Goal: Task Accomplishment & Management: Manage account settings

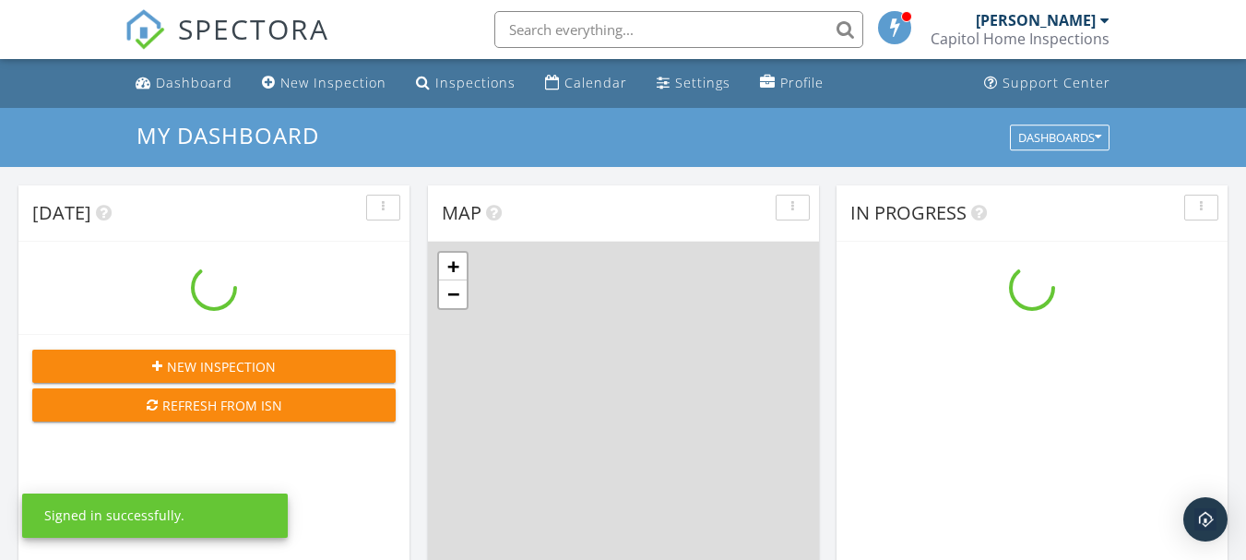
scroll to position [1707, 1274]
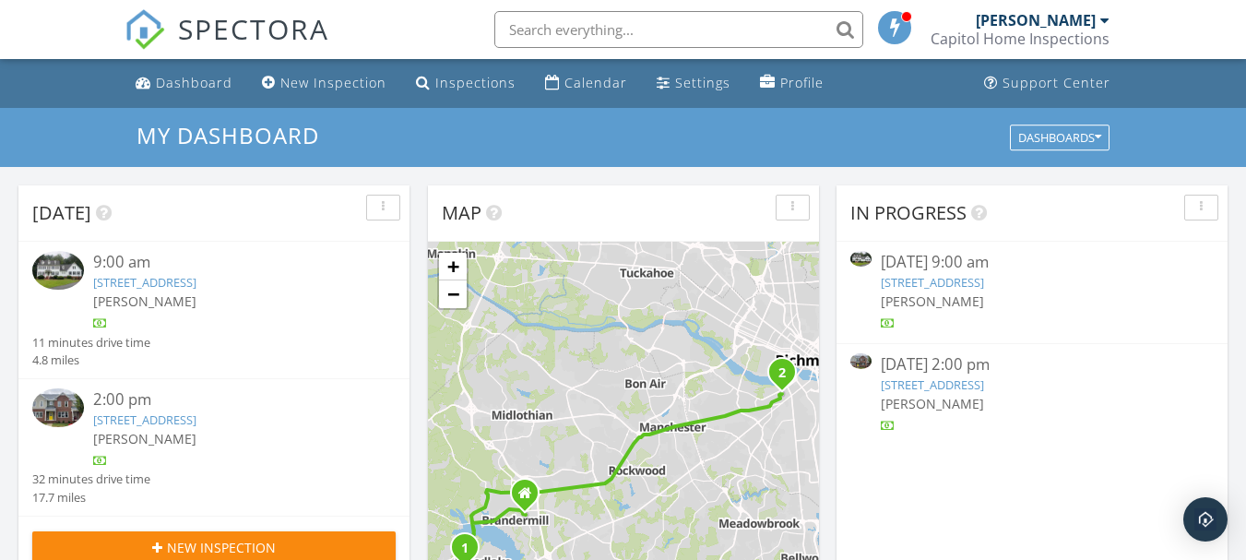
click at [114, 416] on link "2219 Perry St, Richmond, VA 23225" at bounding box center [144, 419] width 103 height 17
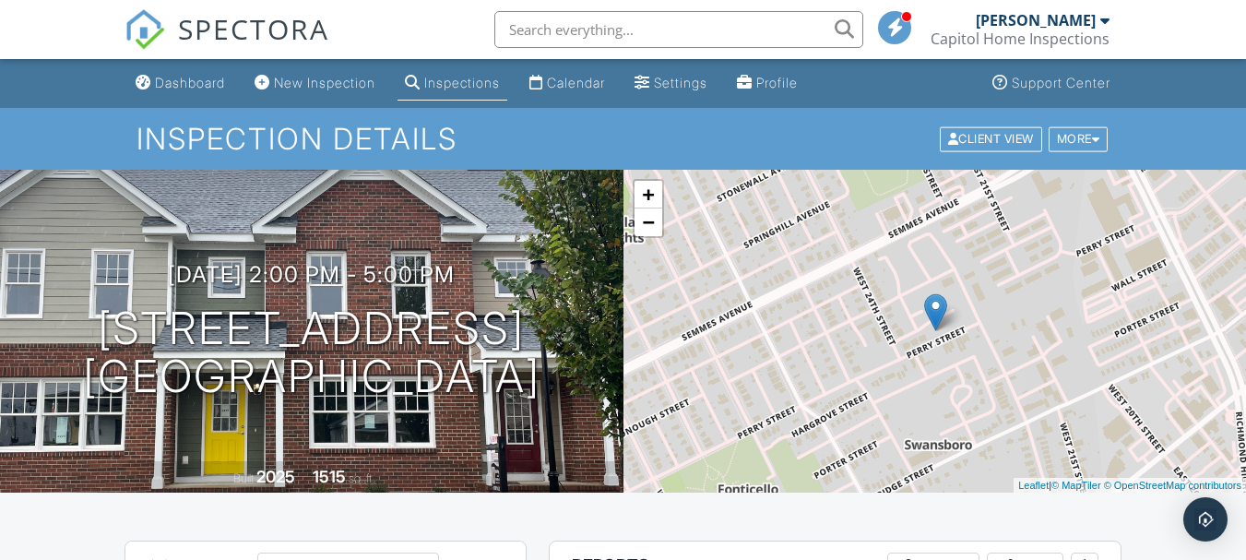
click at [114, 416] on div "09/27/2025 2:00 pm - 5:00 pm 2219 Perry St Richmond, VA 23225 Built 2025 1515 s…" at bounding box center [311, 331] width 623 height 323
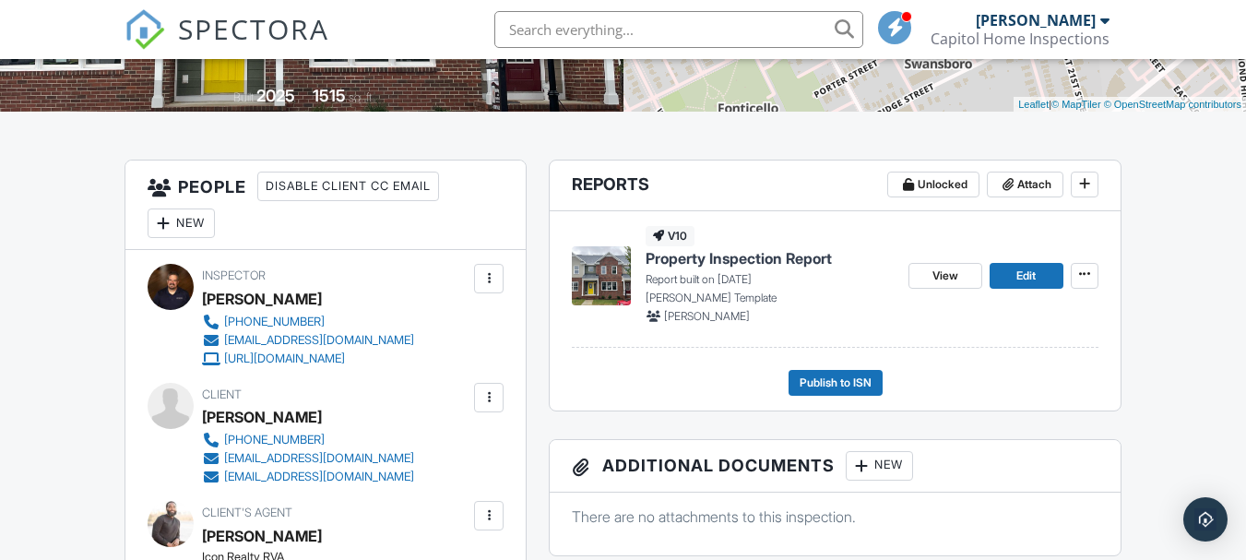
scroll to position [418, 0]
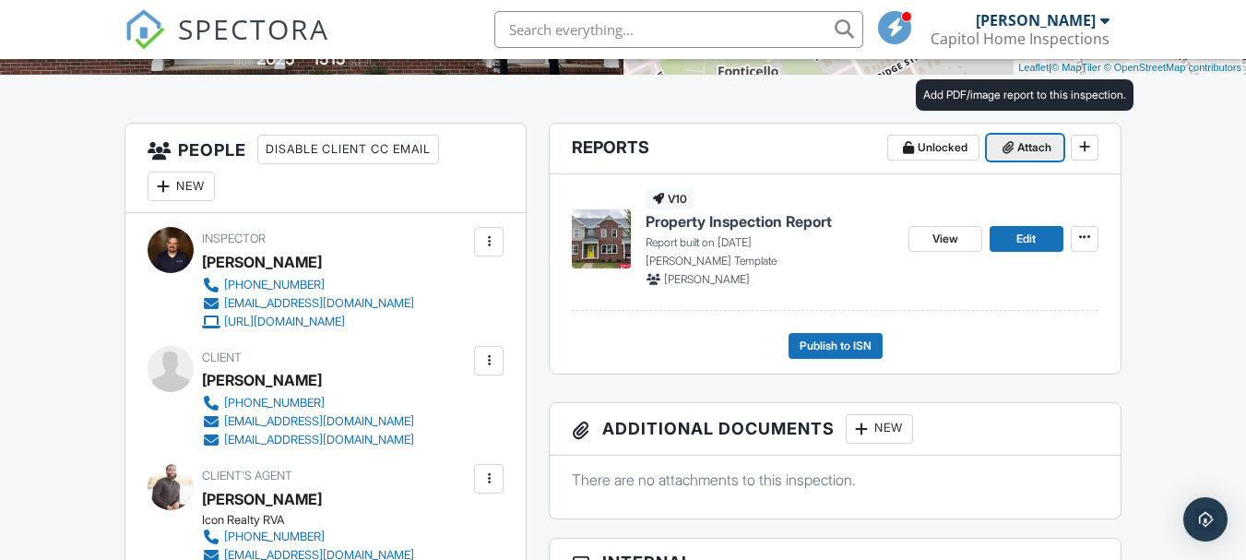
click at [1031, 139] on span "Attach" at bounding box center [1034, 147] width 34 height 18
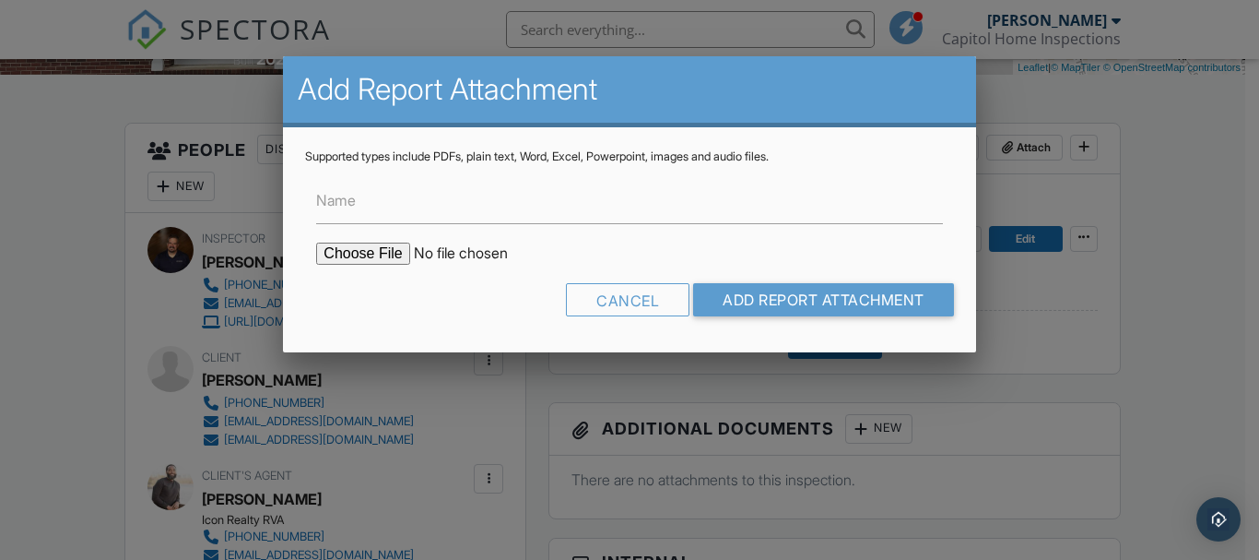
click at [356, 259] on input "file" at bounding box center [472, 253] width 313 height 22
click at [1082, 94] on div at bounding box center [629, 258] width 1259 height 700
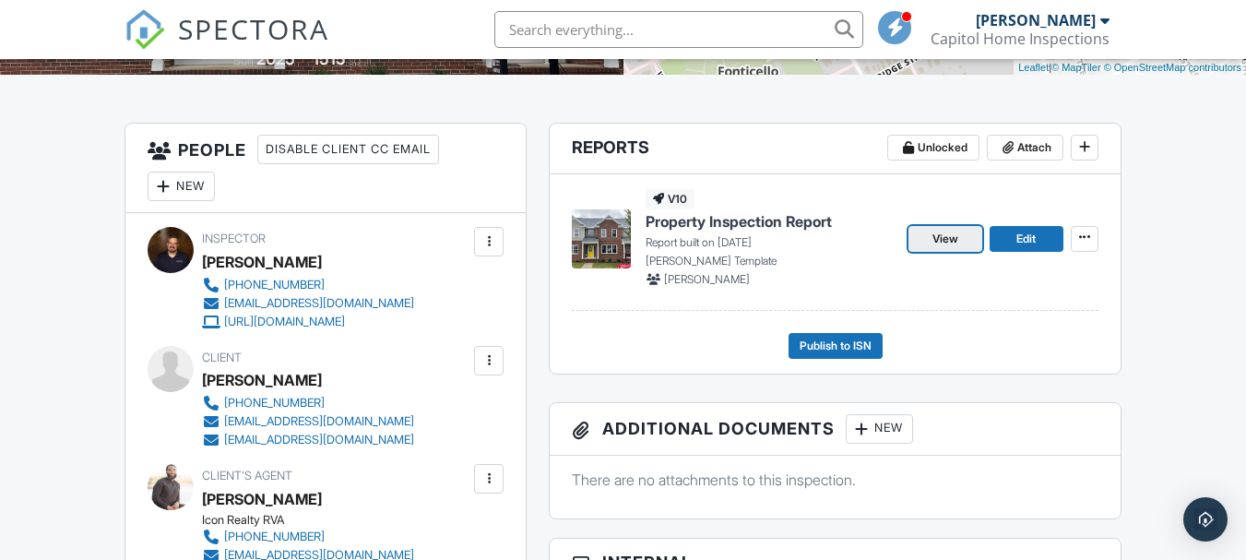
click at [947, 240] on span "View" at bounding box center [945, 239] width 26 height 18
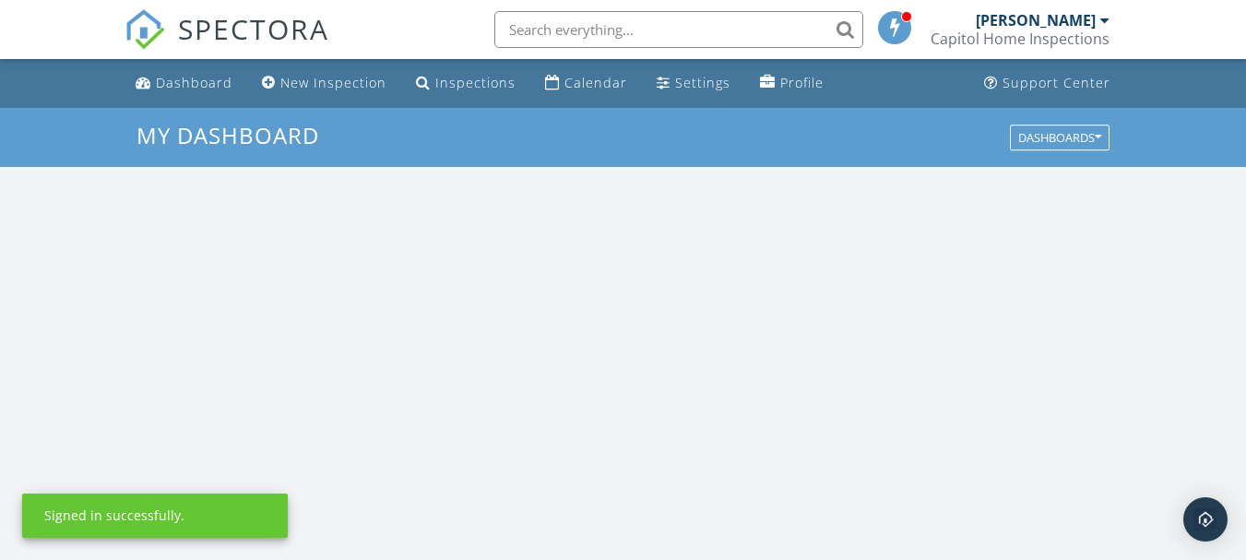
scroll to position [1707, 1274]
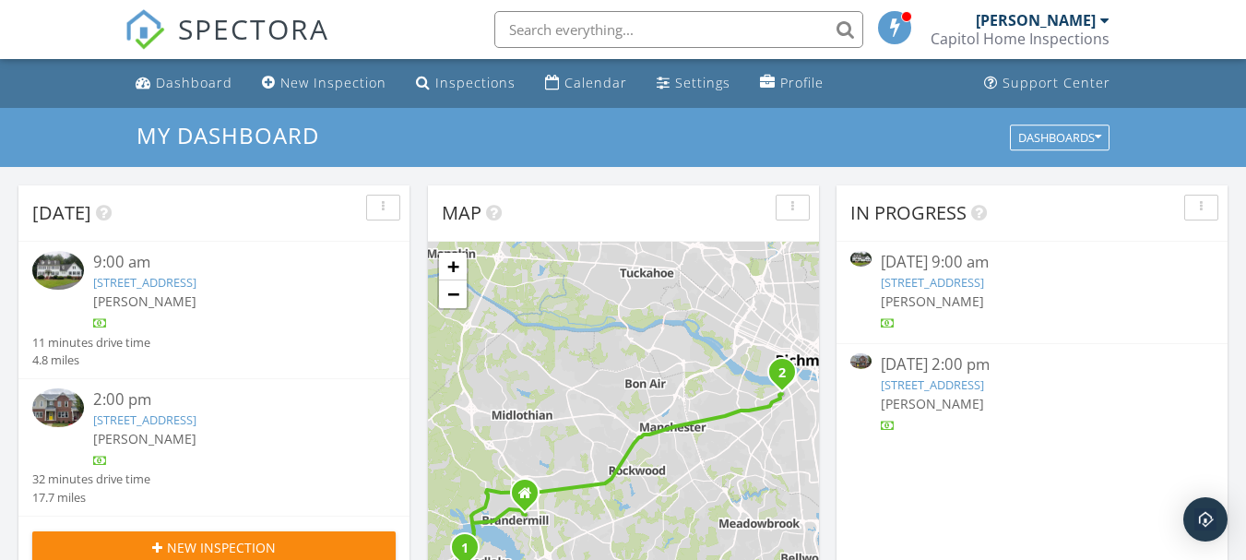
click at [131, 414] on link "2219 Perry St, Richmond, VA 23225" at bounding box center [144, 419] width 103 height 17
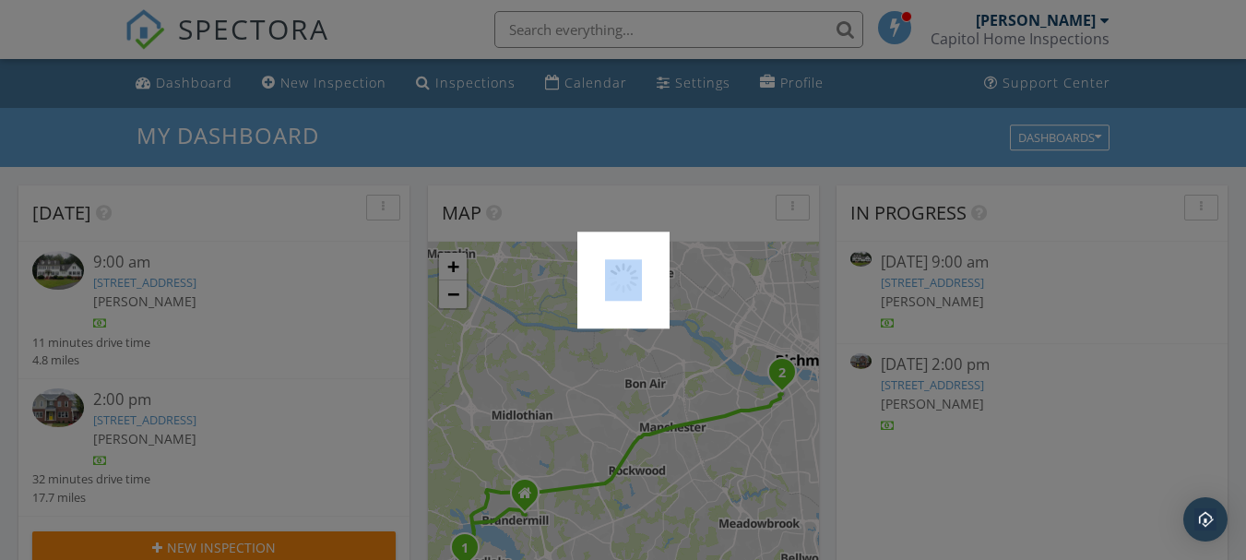
click at [131, 414] on div at bounding box center [623, 280] width 1246 height 560
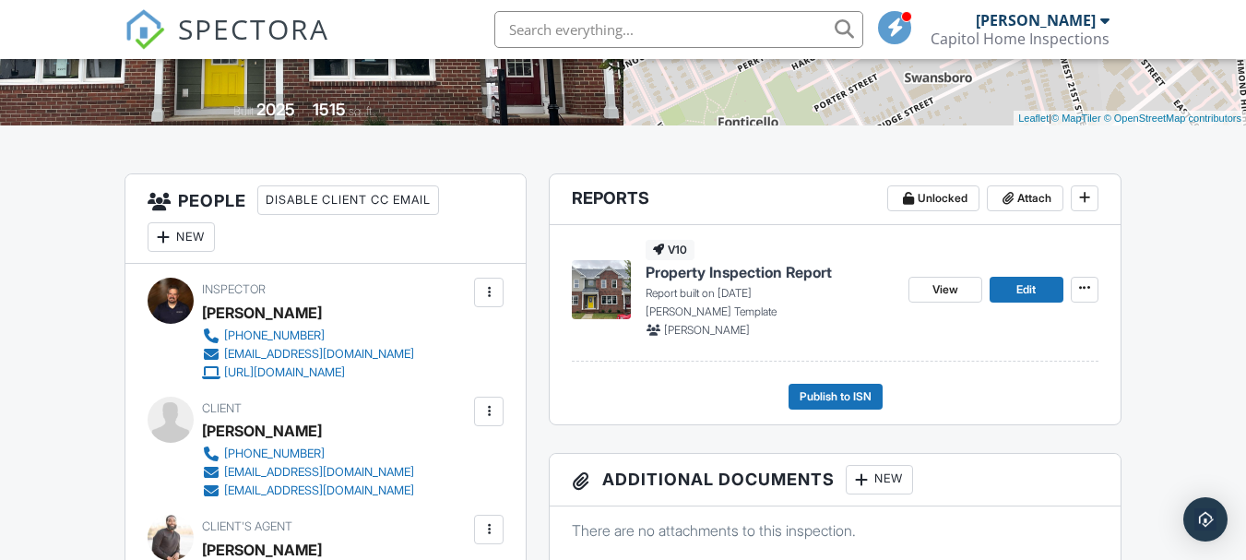
scroll to position [411, 0]
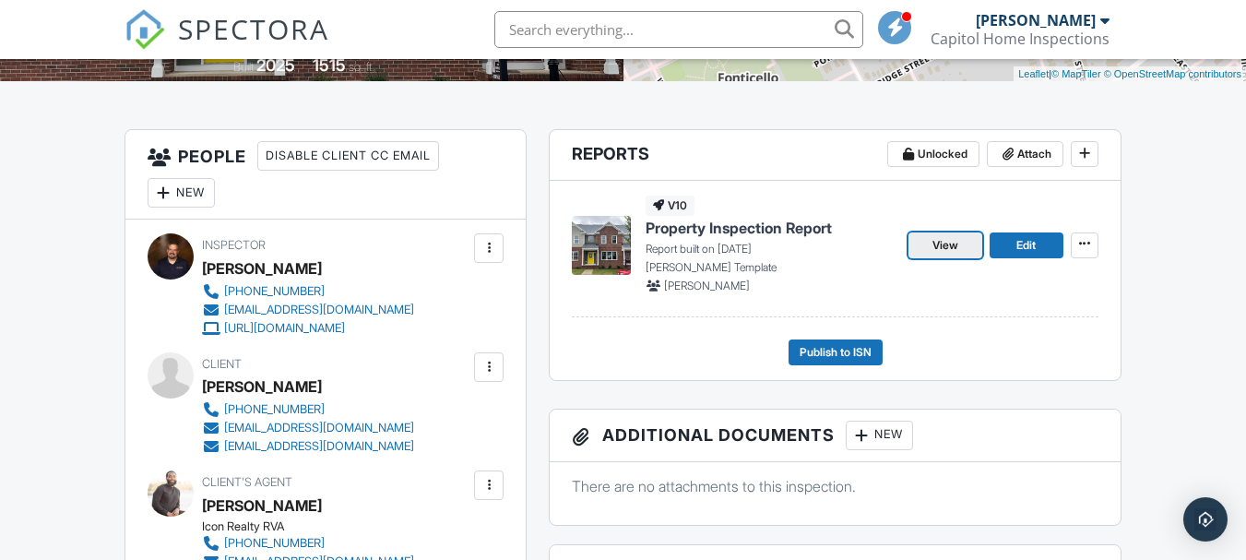
click at [954, 243] on span "View" at bounding box center [945, 245] width 26 height 18
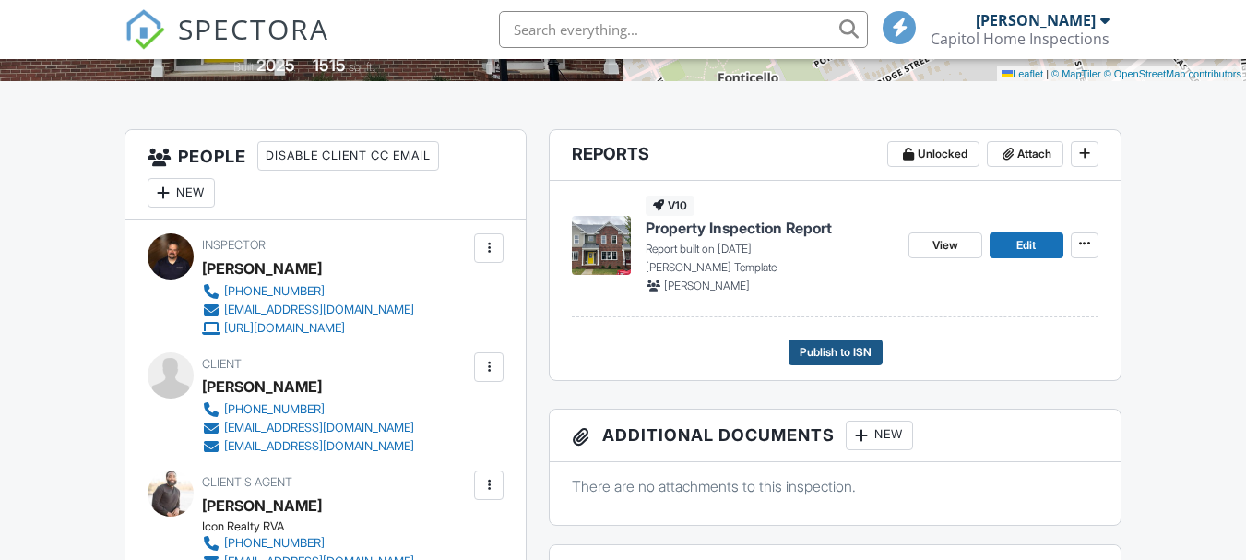
scroll to position [411, 0]
click at [824, 349] on span "Publish to ISN" at bounding box center [835, 352] width 72 height 18
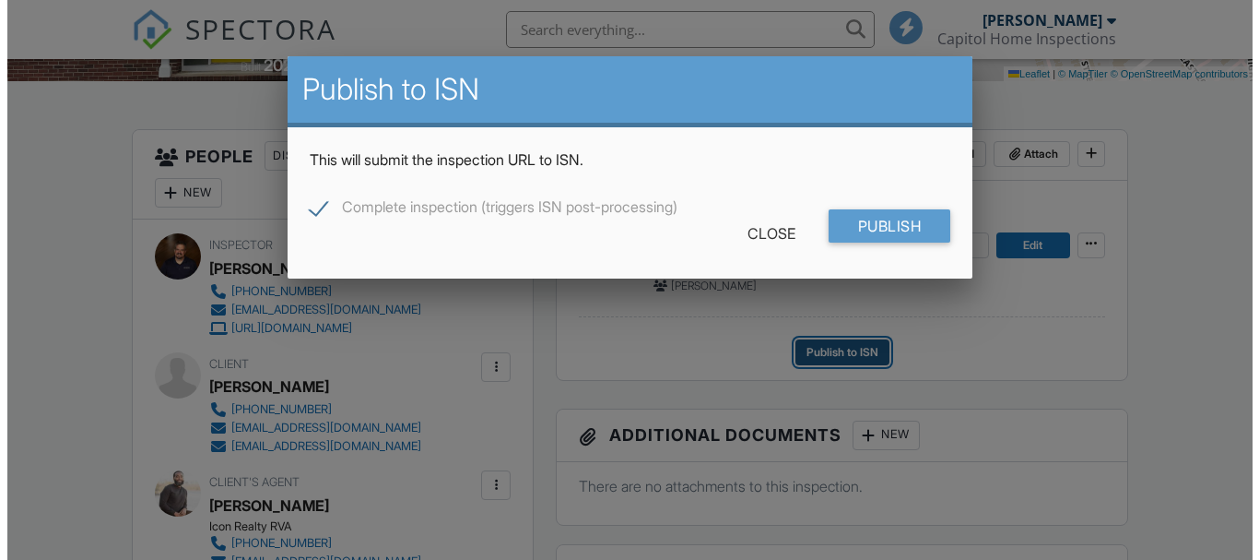
scroll to position [0, 0]
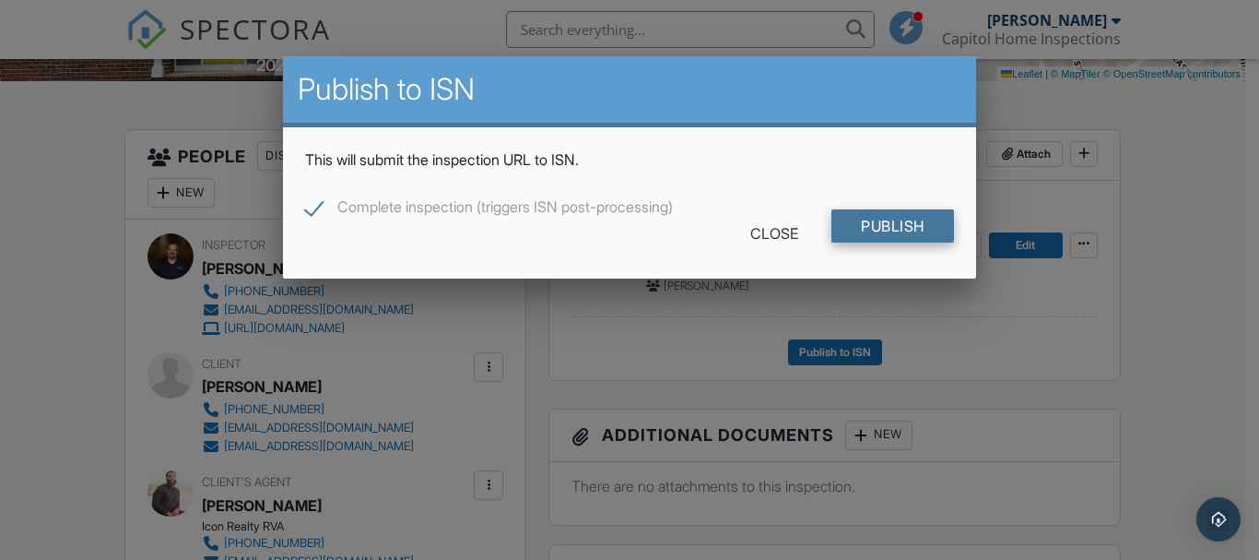
click at [890, 229] on input "Publish" at bounding box center [893, 225] width 123 height 33
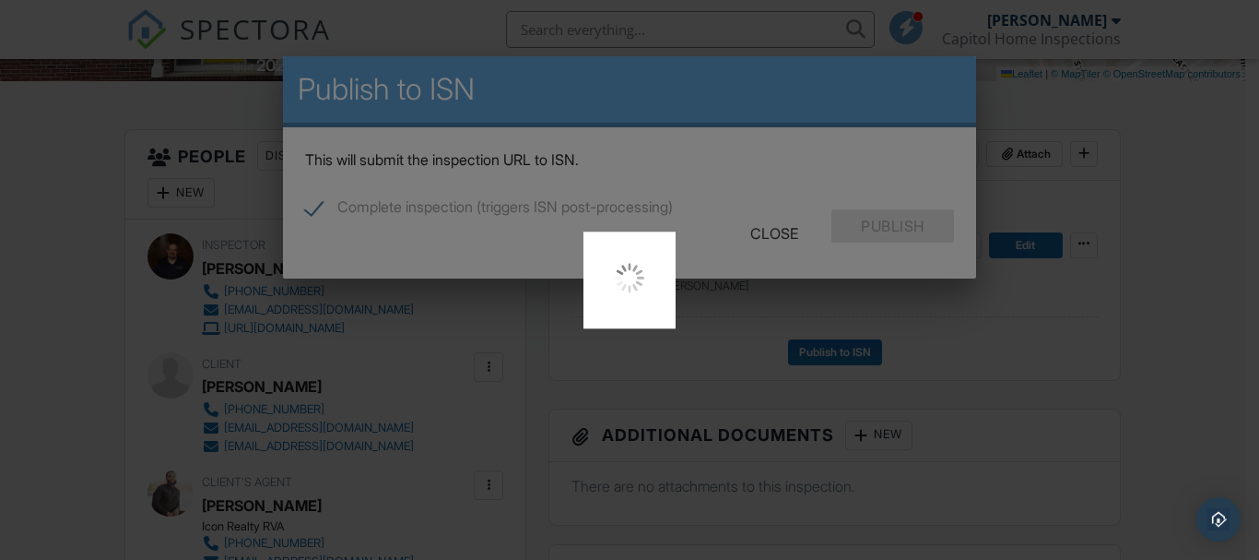
click at [890, 229] on div at bounding box center [629, 280] width 1259 height 560
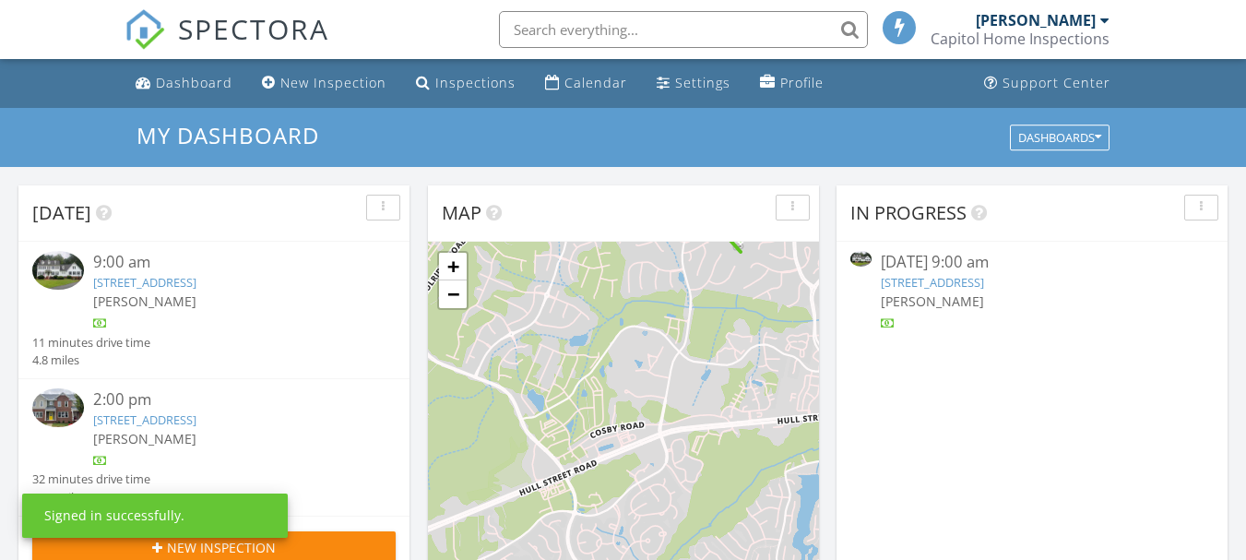
scroll to position [1707, 1274]
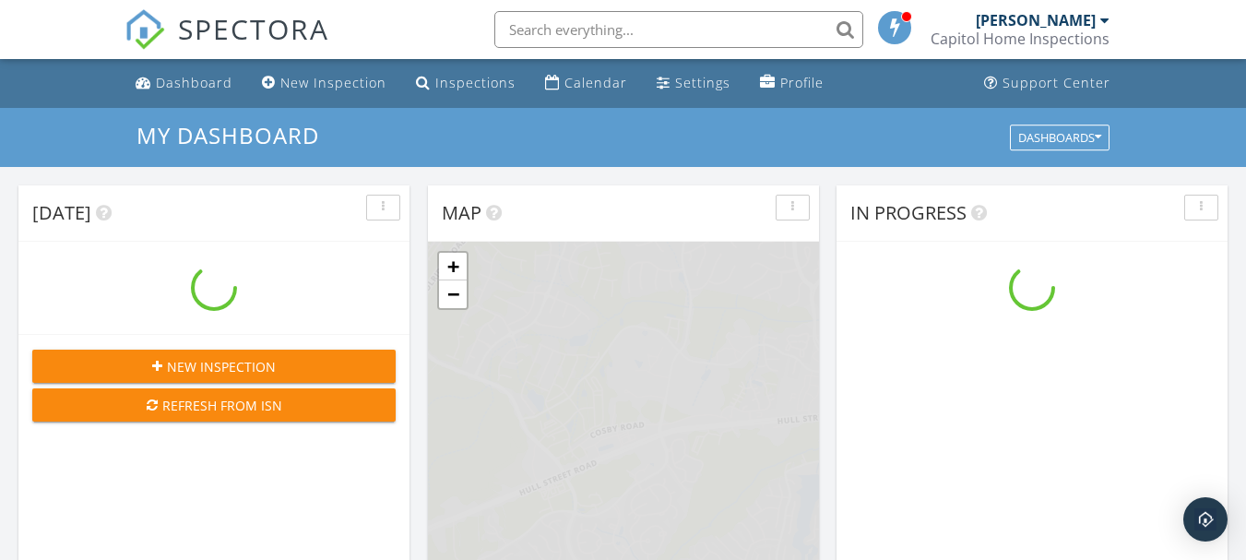
scroll to position [1707, 1274]
